Goal: Use online tool/utility: Utilize a website feature to perform a specific function

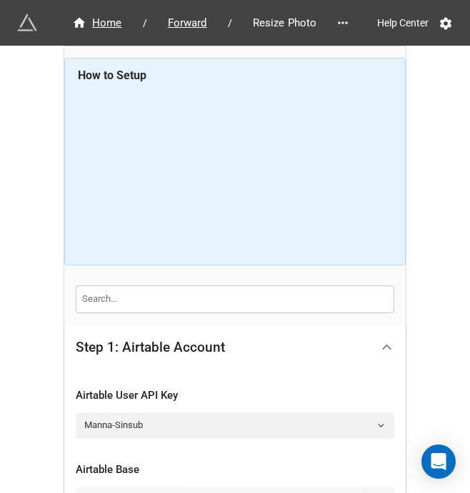
click at [388, 351] on icon at bounding box center [386, 347] width 15 height 15
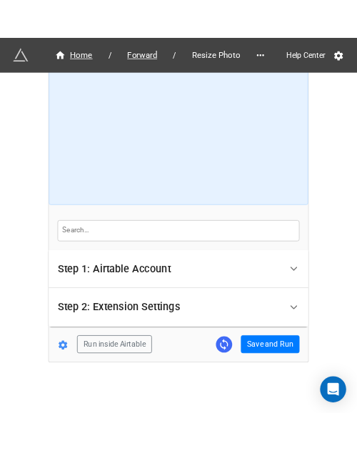
scroll to position [46, 0]
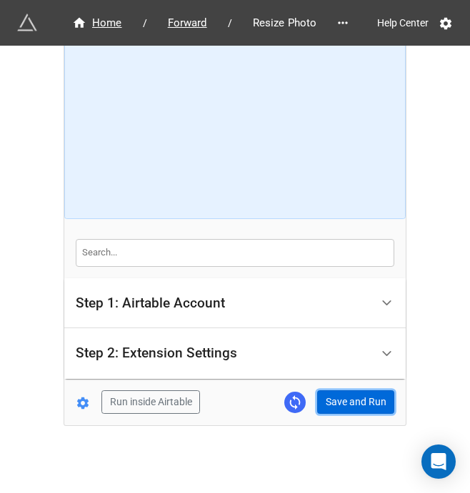
click at [366, 396] on button "Save and Run" at bounding box center [355, 403] width 77 height 24
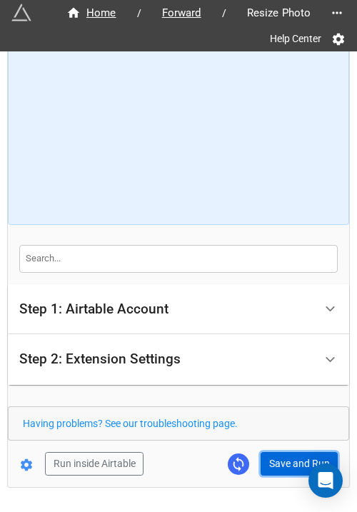
click at [280, 458] on button "Save and Run" at bounding box center [299, 464] width 77 height 24
click at [281, 456] on button "Save and Run" at bounding box center [299, 464] width 77 height 24
click at [295, 456] on button "Save and Run" at bounding box center [299, 464] width 77 height 24
drag, startPoint x: 271, startPoint y: 446, endPoint x: 276, endPoint y: 455, distance: 9.6
click at [271, 446] on form "How to Setup Step 1: Airtable Account Airtable User API Key Manna-Sinsub Airtab…" at bounding box center [178, 246] width 341 height 458
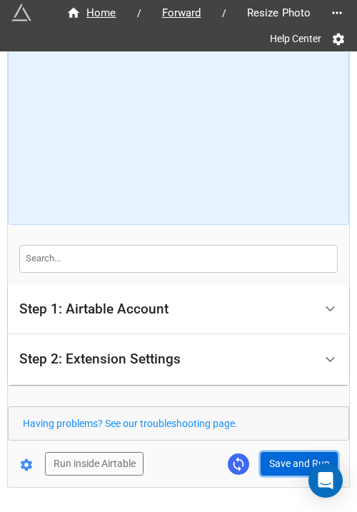
click at [277, 455] on button "Save and Run" at bounding box center [299, 464] width 77 height 24
click at [291, 463] on button "Save and Run" at bounding box center [299, 464] width 77 height 24
click at [284, 456] on button "Save and Run" at bounding box center [299, 464] width 77 height 24
click at [279, 462] on button "Save and Run" at bounding box center [299, 464] width 77 height 24
click at [274, 462] on button "Save and Run" at bounding box center [299, 464] width 77 height 24
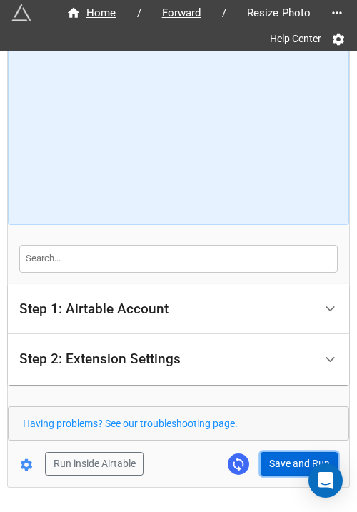
click at [285, 453] on button "Save and Run" at bounding box center [299, 464] width 77 height 24
click at [284, 465] on button "Save and Run" at bounding box center [299, 464] width 77 height 24
drag, startPoint x: 269, startPoint y: 463, endPoint x: 346, endPoint y: 429, distance: 84.4
click at [269, 463] on button "Save and Run" at bounding box center [299, 464] width 77 height 24
drag, startPoint x: 280, startPoint y: 464, endPoint x: 356, endPoint y: 454, distance: 76.4
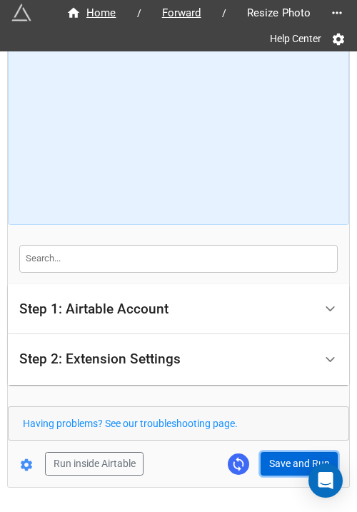
click at [280, 464] on button "Save and Run" at bounding box center [299, 464] width 77 height 24
click at [290, 453] on button "Save and Run" at bounding box center [299, 464] width 77 height 24
drag, startPoint x: 291, startPoint y: 456, endPoint x: 293, endPoint y: 405, distance: 51.4
click at [291, 456] on button "Save and Run" at bounding box center [299, 464] width 77 height 24
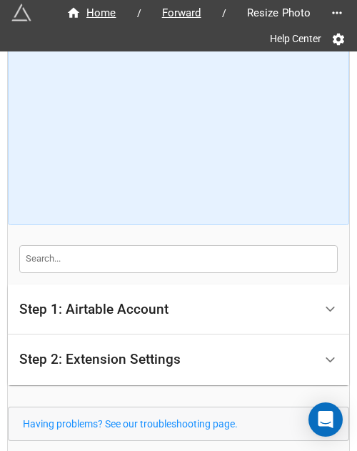
scroll to position [151, 0]
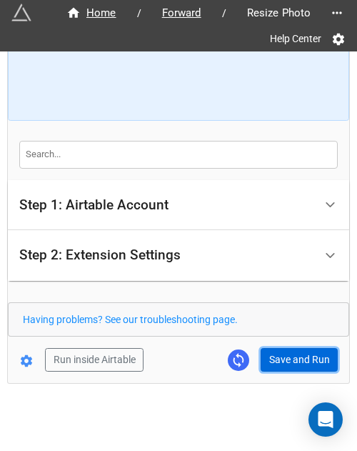
drag, startPoint x: 276, startPoint y: 362, endPoint x: 338, endPoint y: 349, distance: 64.1
click at [276, 362] on button "Save and Run" at bounding box center [299, 360] width 77 height 24
click at [274, 352] on button "Save and Run" at bounding box center [299, 360] width 77 height 24
click at [277, 356] on button "Save and Run" at bounding box center [299, 360] width 77 height 24
click at [286, 351] on button "Save and Run" at bounding box center [299, 360] width 77 height 24
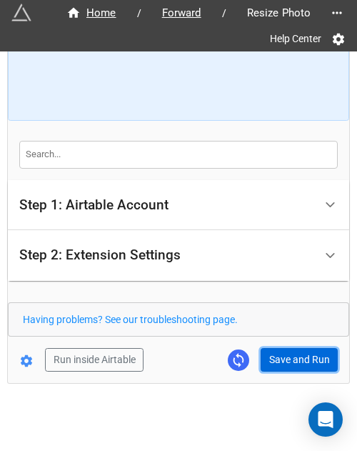
click at [265, 361] on button "Save and Run" at bounding box center [299, 360] width 77 height 24
click at [294, 358] on button "Save and Run" at bounding box center [299, 360] width 77 height 24
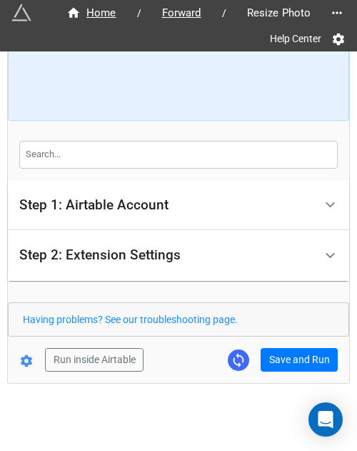
drag, startPoint x: 193, startPoint y: 405, endPoint x: 210, endPoint y: 394, distance: 20.2
click at [194, 405] on div "Home / Forward / Resize Photo Help Center How to Setup Step 1: Airtable Account…" at bounding box center [178, 151] width 343 height 604
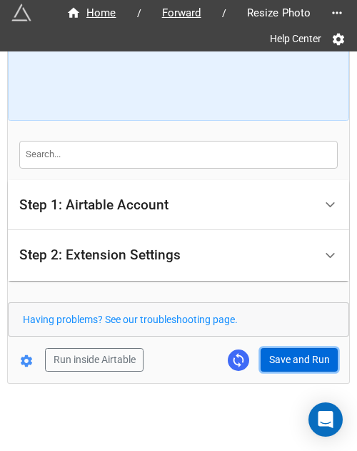
click at [281, 348] on button "Save and Run" at bounding box center [299, 360] width 77 height 24
click at [296, 366] on button "Save and Run" at bounding box center [299, 360] width 77 height 24
click at [293, 356] on button "Save and Run" at bounding box center [299, 360] width 77 height 24
drag, startPoint x: 307, startPoint y: 358, endPoint x: 349, endPoint y: 338, distance: 46.6
click at [307, 358] on button "Save and Run" at bounding box center [299, 360] width 77 height 24
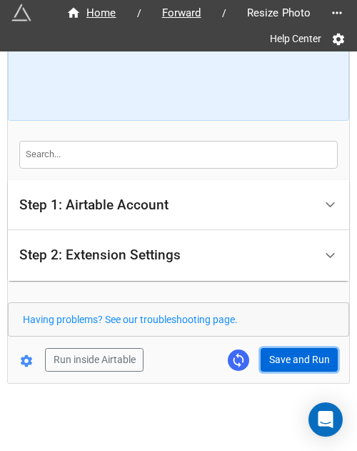
click at [293, 358] on button "Save and Run" at bounding box center [299, 360] width 77 height 24
drag, startPoint x: 294, startPoint y: 356, endPoint x: 299, endPoint y: 351, distance: 7.6
click at [294, 356] on button "Save and Run" at bounding box center [299, 360] width 77 height 24
click at [276, 356] on button "Save and Run" at bounding box center [299, 360] width 77 height 24
drag, startPoint x: 279, startPoint y: 361, endPoint x: 299, endPoint y: 356, distance: 20.4
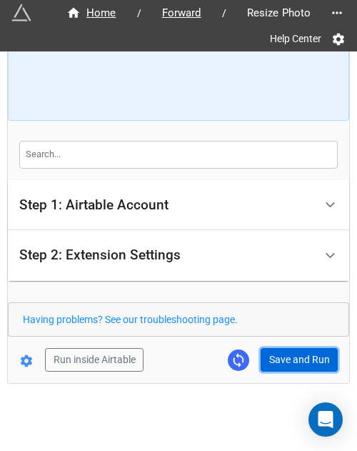
click at [279, 361] on button "Save and Run" at bounding box center [299, 360] width 77 height 24
click at [289, 353] on button "Save and Run" at bounding box center [299, 360] width 77 height 24
drag, startPoint x: 296, startPoint y: 346, endPoint x: 343, endPoint y: 348, distance: 47.2
click at [296, 348] on button "Save and Run" at bounding box center [299, 360] width 77 height 24
click at [286, 365] on button "Save and Run" at bounding box center [299, 360] width 77 height 24
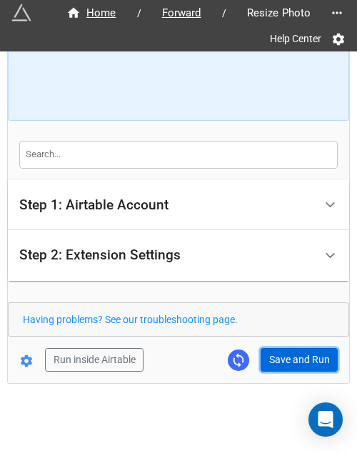
click at [277, 368] on button "Save and Run" at bounding box center [299, 360] width 77 height 24
drag, startPoint x: 269, startPoint y: 352, endPoint x: 341, endPoint y: 368, distance: 74.5
click at [269, 352] on button "Save and Run" at bounding box center [299, 360] width 77 height 24
click at [274, 355] on button "Save and Run" at bounding box center [299, 360] width 77 height 24
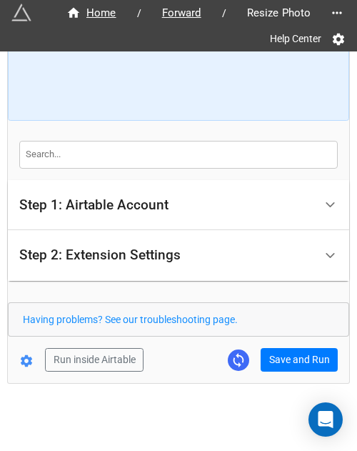
drag, startPoint x: 306, startPoint y: 370, endPoint x: 346, endPoint y: 355, distance: 42.7
click at [306, 370] on div "Home / Forward / Resize Photo Help Center How to Setup Step 1: Airtable Account…" at bounding box center [178, 141] width 341 height 481
drag, startPoint x: 270, startPoint y: 341, endPoint x: 279, endPoint y: 359, distance: 20.4
click at [270, 341] on form "How to Setup Step 1: Airtable Account Airtable User API Key Manna-Sinsub Airtab…" at bounding box center [178, 142] width 341 height 458
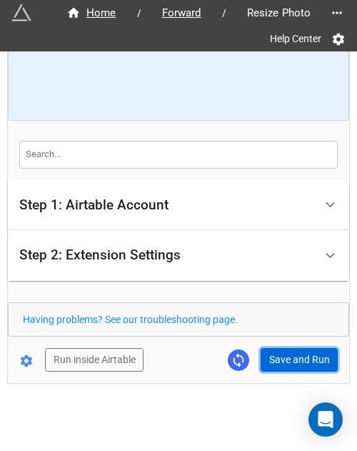
click at [280, 363] on button "Save and Run" at bounding box center [299, 360] width 77 height 24
click at [270, 355] on button "Save and Run" at bounding box center [299, 360] width 77 height 24
click at [287, 363] on button "Save and Run" at bounding box center [299, 360] width 77 height 24
drag, startPoint x: 320, startPoint y: 354, endPoint x: 350, endPoint y: 343, distance: 31.8
click at [320, 354] on button "Save and Run" at bounding box center [299, 360] width 77 height 24
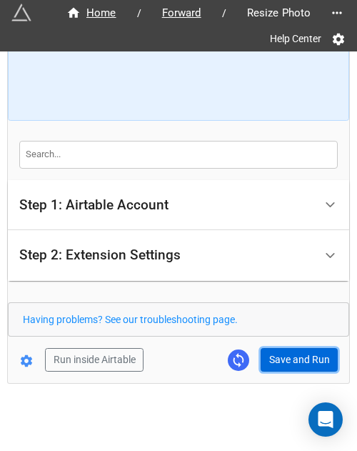
click at [305, 357] on button "Save and Run" at bounding box center [299, 360] width 77 height 24
drag, startPoint x: 303, startPoint y: 353, endPoint x: 347, endPoint y: 308, distance: 63.6
click at [303, 353] on button "Save and Run" at bounding box center [299, 360] width 77 height 24
click at [278, 354] on button "Save and Run" at bounding box center [299, 360] width 77 height 24
click at [285, 358] on button "Save and Run" at bounding box center [299, 360] width 77 height 24
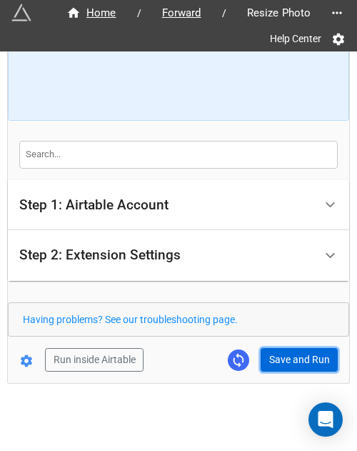
click at [263, 359] on button "Save and Run" at bounding box center [299, 360] width 77 height 24
drag, startPoint x: 291, startPoint y: 361, endPoint x: 351, endPoint y: 365, distance: 60.1
click at [291, 361] on button "Save and Run" at bounding box center [299, 360] width 77 height 24
drag, startPoint x: 305, startPoint y: 348, endPoint x: 331, endPoint y: 348, distance: 26.4
click at [308, 348] on button "Save and Run" at bounding box center [299, 360] width 77 height 24
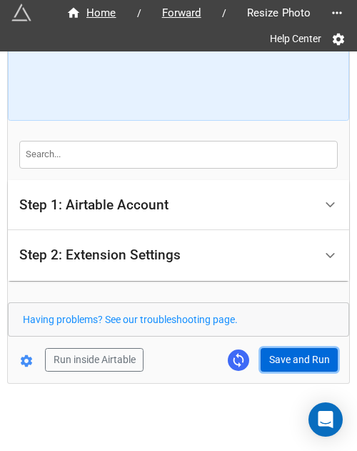
click at [310, 349] on button "Save and Run" at bounding box center [299, 360] width 77 height 24
click at [284, 348] on button "Save and Run" at bounding box center [299, 360] width 77 height 24
click at [274, 355] on button "Save and Run" at bounding box center [299, 360] width 77 height 24
click at [277, 355] on button "Save and Run" at bounding box center [299, 360] width 77 height 24
drag, startPoint x: 311, startPoint y: 360, endPoint x: 356, endPoint y: 360, distance: 44.3
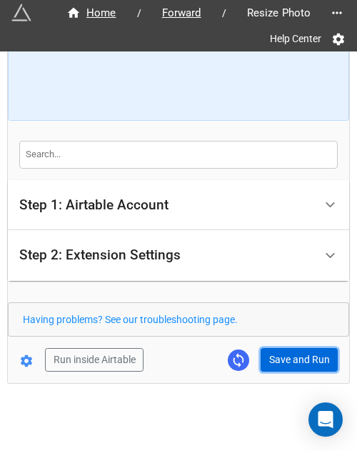
click at [311, 360] on button "Save and Run" at bounding box center [299, 360] width 77 height 24
drag, startPoint x: 269, startPoint y: 358, endPoint x: 336, endPoint y: 355, distance: 66.5
click at [269, 358] on button "Save and Run" at bounding box center [299, 360] width 77 height 24
click at [287, 362] on button "Save and Run" at bounding box center [299, 360] width 77 height 24
click at [294, 356] on button "Save and Run" at bounding box center [299, 360] width 77 height 24
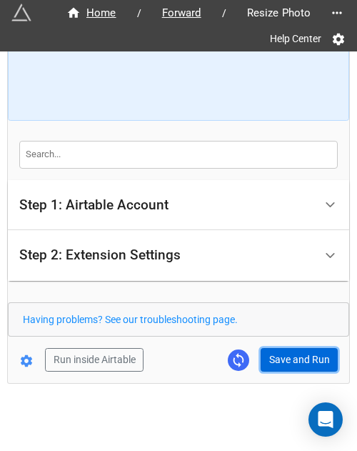
drag, startPoint x: 291, startPoint y: 356, endPoint x: 334, endPoint y: 349, distance: 44.1
click at [291, 356] on button "Save and Run" at bounding box center [299, 360] width 77 height 24
click at [279, 348] on button "Save and Run" at bounding box center [299, 360] width 77 height 24
drag, startPoint x: 286, startPoint y: 361, endPoint x: 336, endPoint y: 358, distance: 50.1
click at [286, 361] on button "Save and Run" at bounding box center [299, 360] width 77 height 24
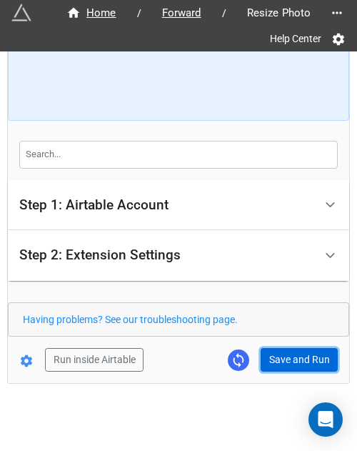
click at [280, 359] on button "Save and Run" at bounding box center [299, 360] width 77 height 24
click at [294, 348] on button "Save and Run" at bounding box center [299, 360] width 77 height 24
click at [261, 354] on button "Save and Run" at bounding box center [299, 360] width 77 height 24
click at [310, 358] on button "Save and Run" at bounding box center [299, 360] width 77 height 24
click at [307, 352] on button "Save and Run" at bounding box center [299, 360] width 77 height 24
